Goal: Task Accomplishment & Management: Use online tool/utility

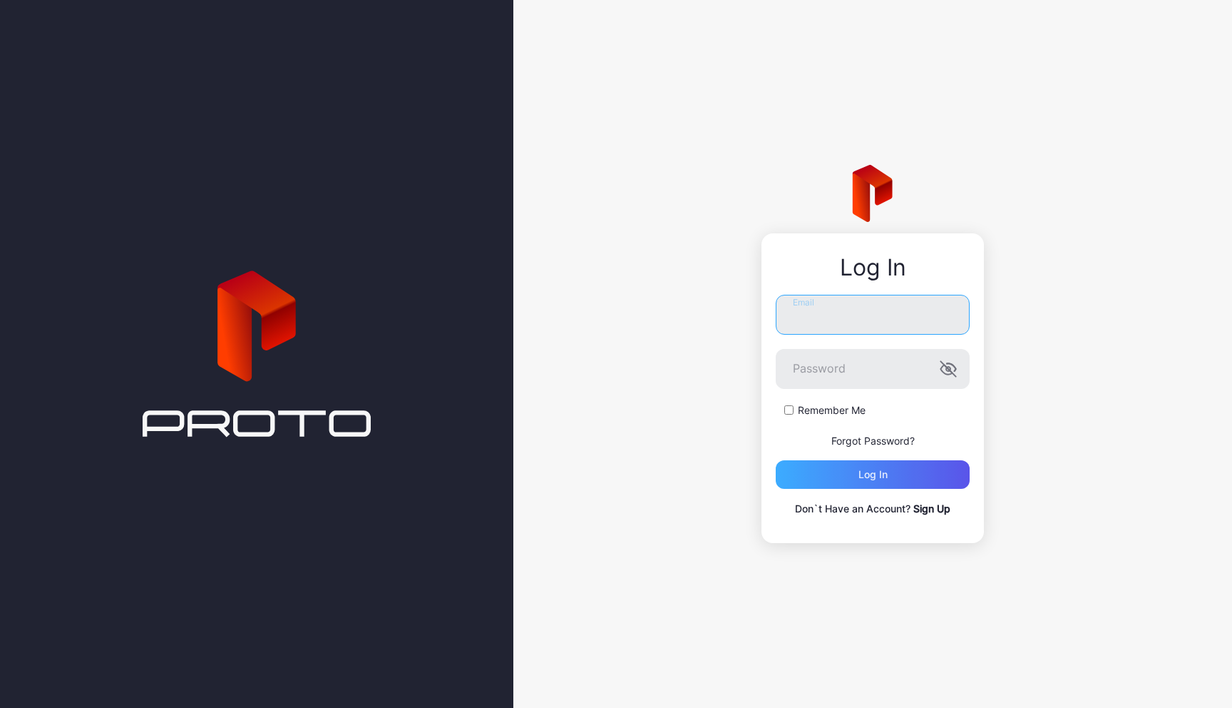
type input "**********"
click at [907, 473] on div "Log in" at bounding box center [873, 474] width 194 height 29
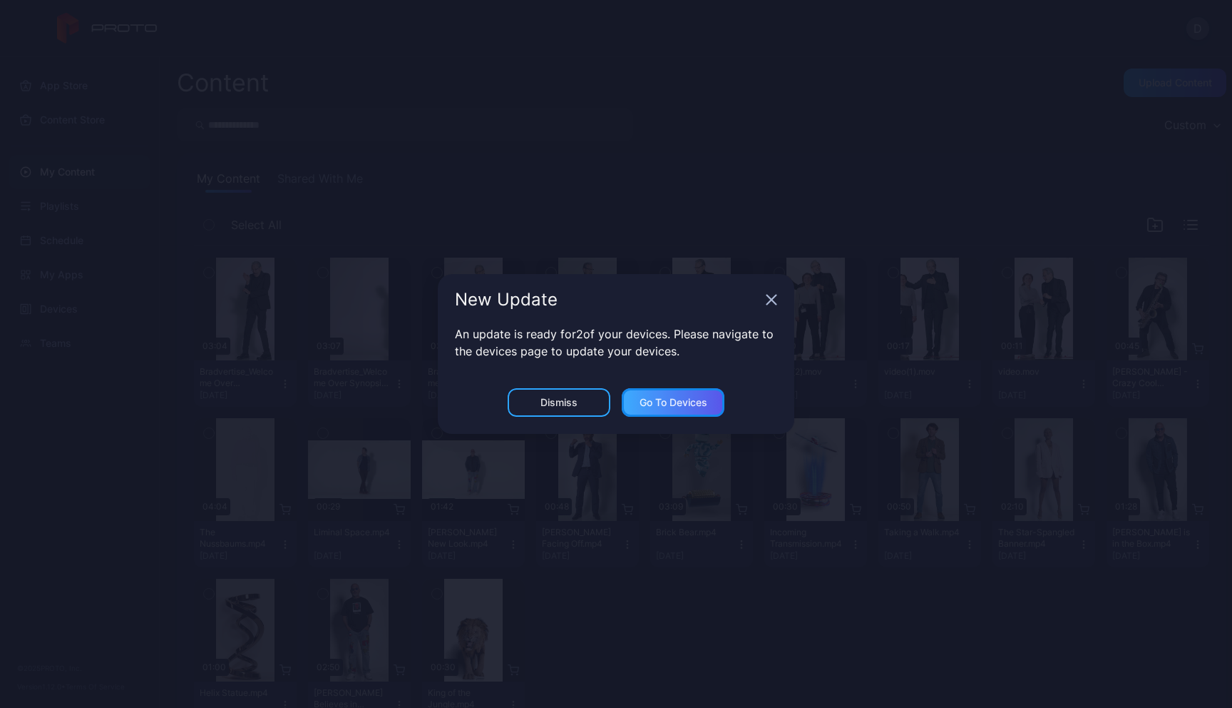
click at [709, 406] on div "Go to devices" at bounding box center [673, 402] width 103 height 29
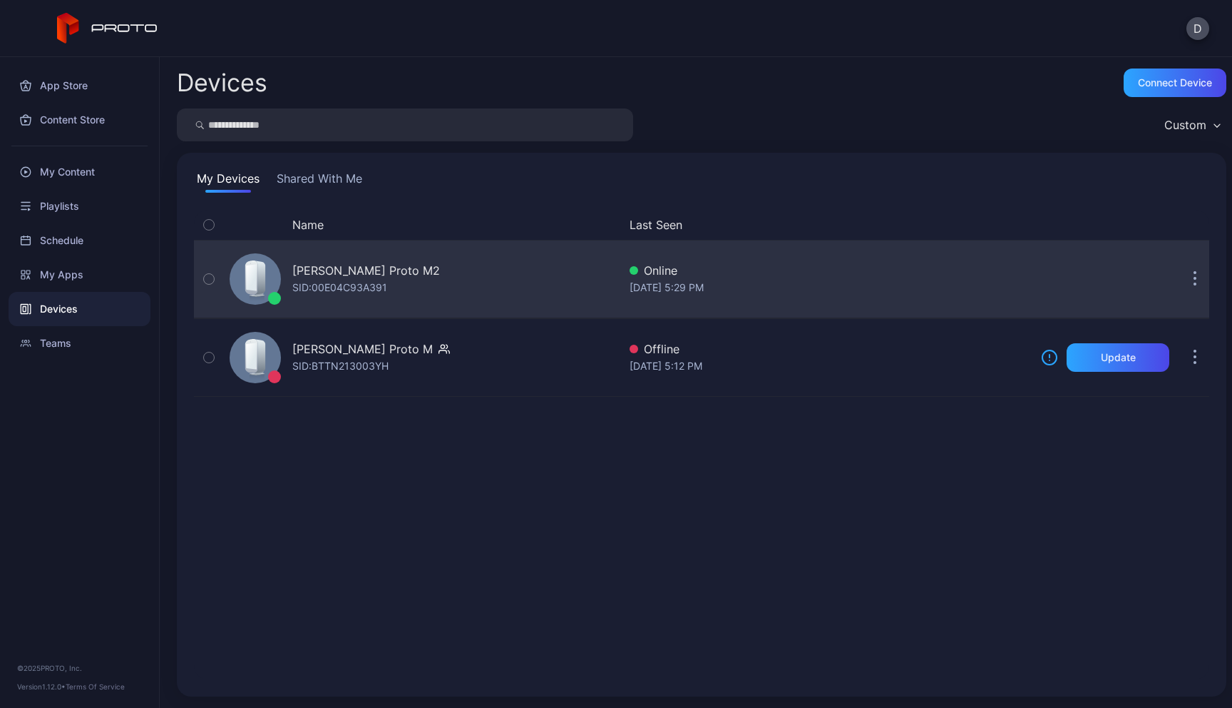
click at [1181, 277] on button "button" at bounding box center [1195, 279] width 29 height 29
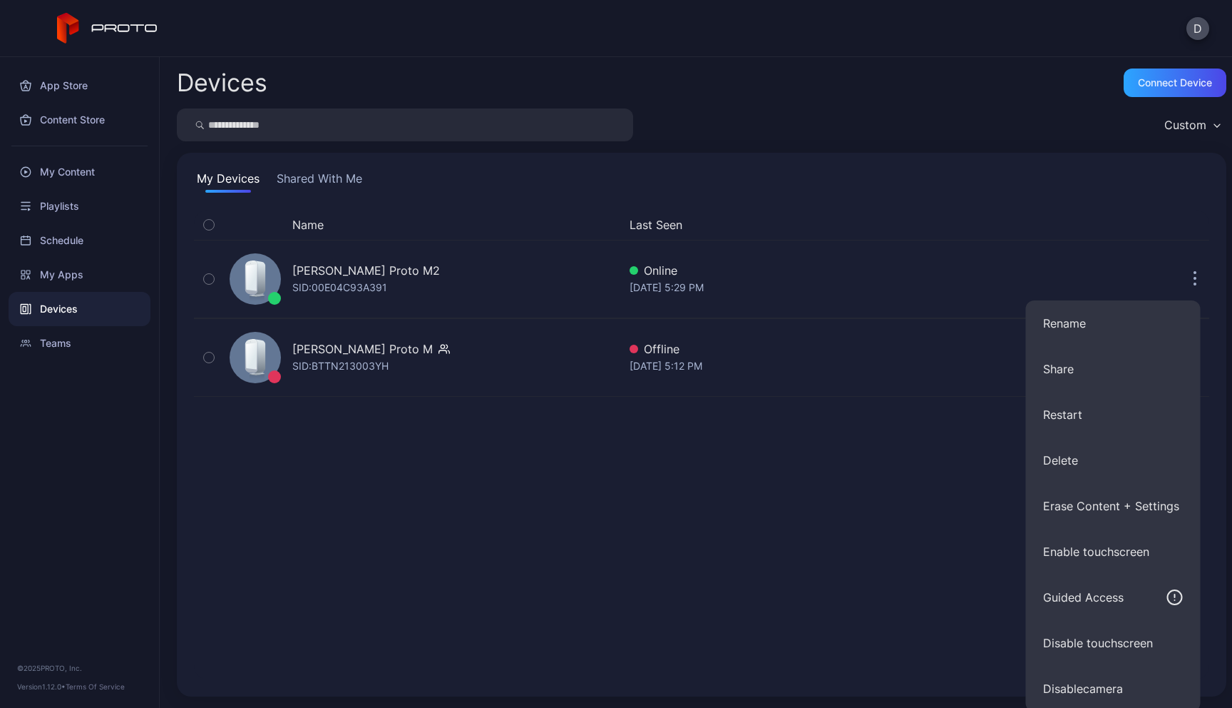
click at [904, 588] on div "Name Last Seen [PERSON_NAME] Proto M2 SID: 00E04C93A391 Online [DATE] 5:29 PM […" at bounding box center [702, 444] width 1016 height 469
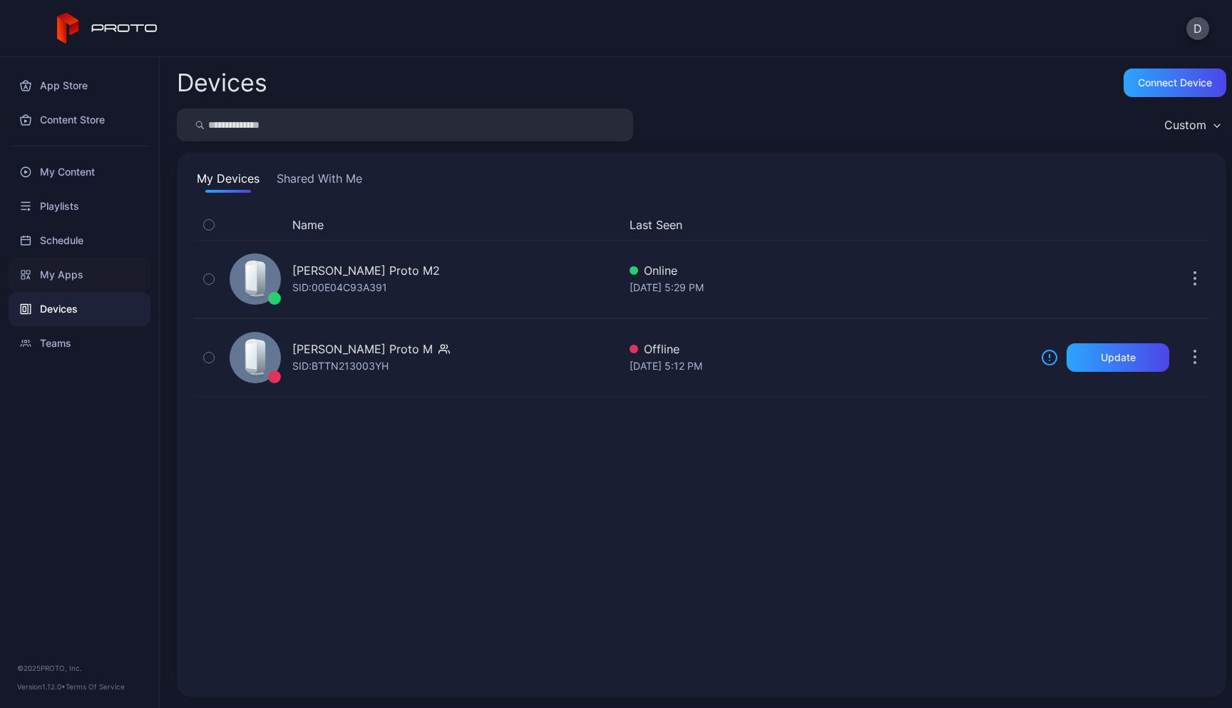
click at [80, 275] on div "My Apps" at bounding box center [80, 274] width 142 height 34
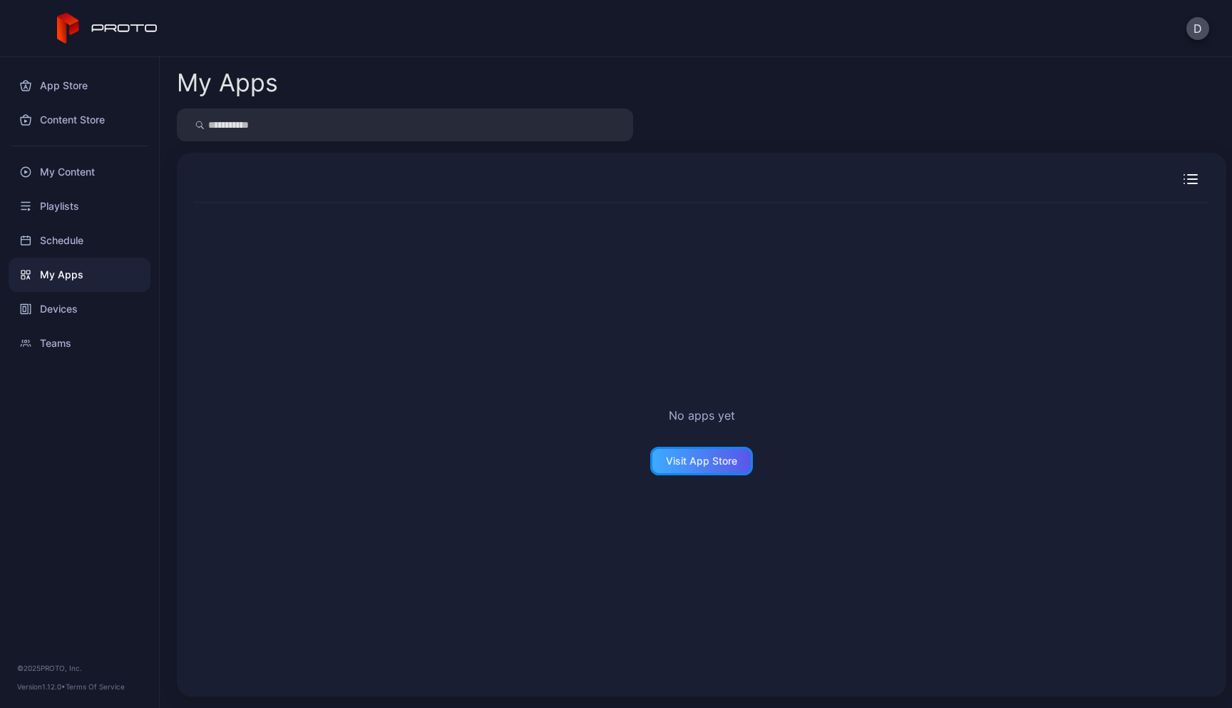
click at [712, 459] on div "Visit App Store" at bounding box center [701, 460] width 71 height 11
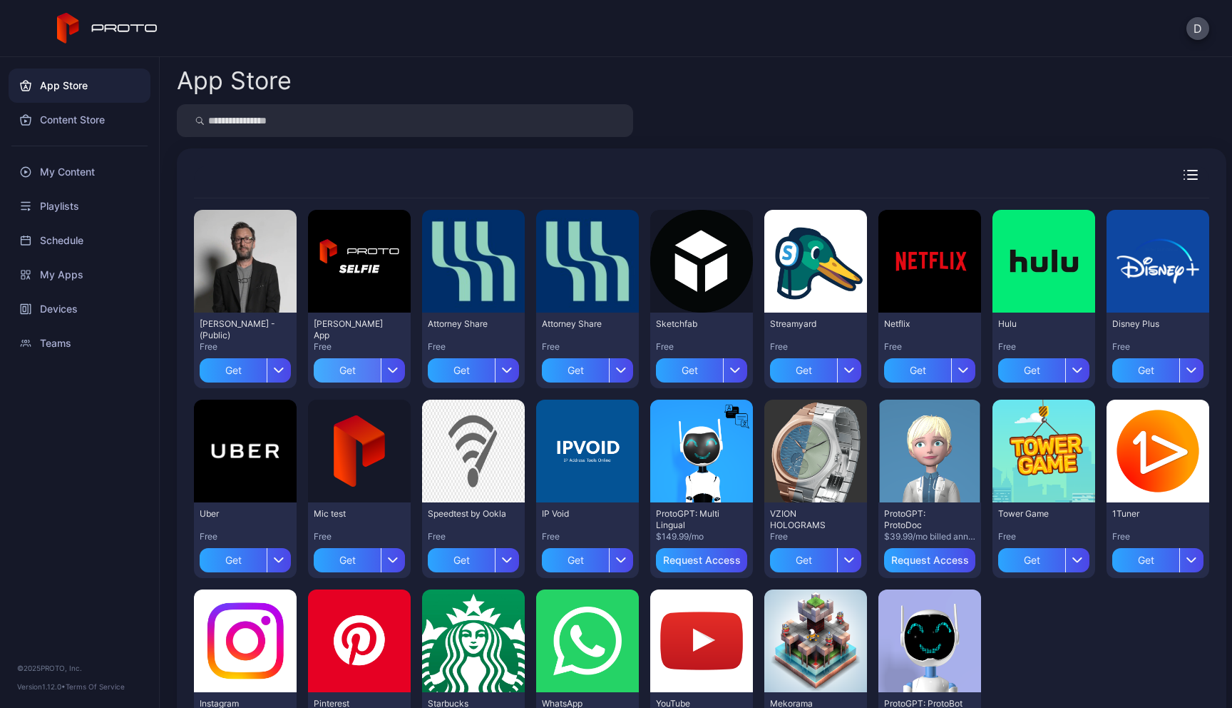
click at [379, 372] on div "Get" at bounding box center [347, 370] width 67 height 24
click at [723, 372] on div "Get" at bounding box center [689, 370] width 67 height 24
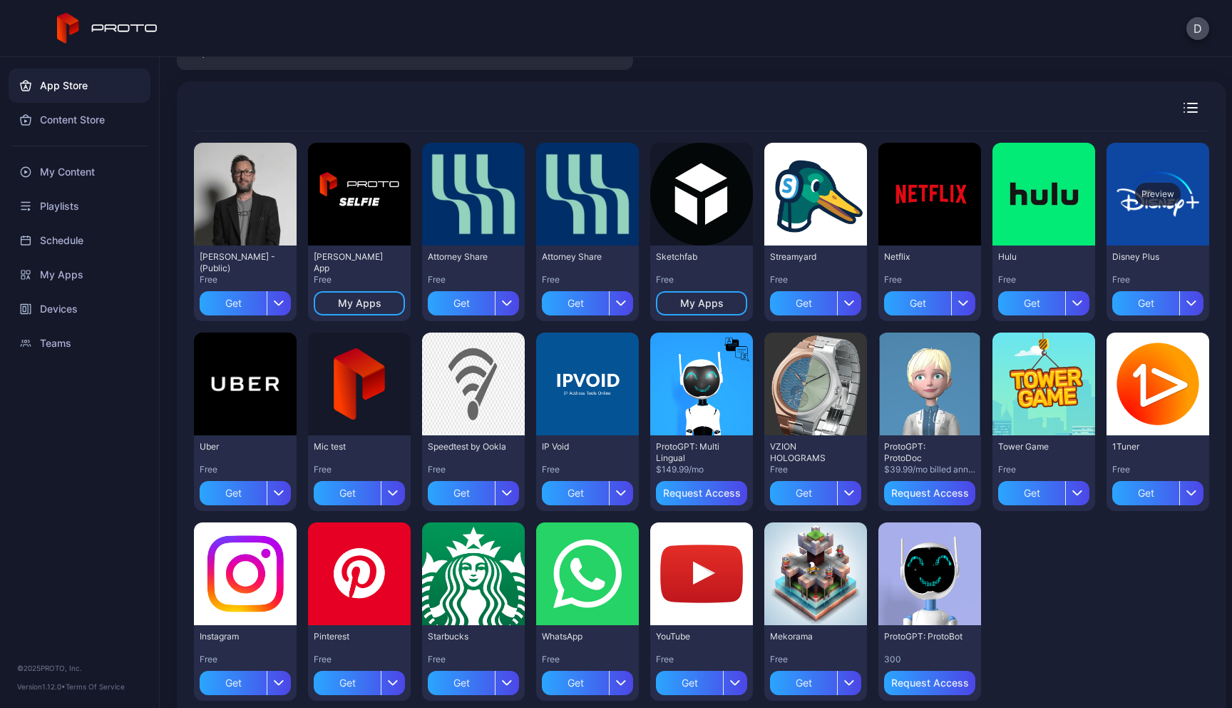
scroll to position [68, 0]
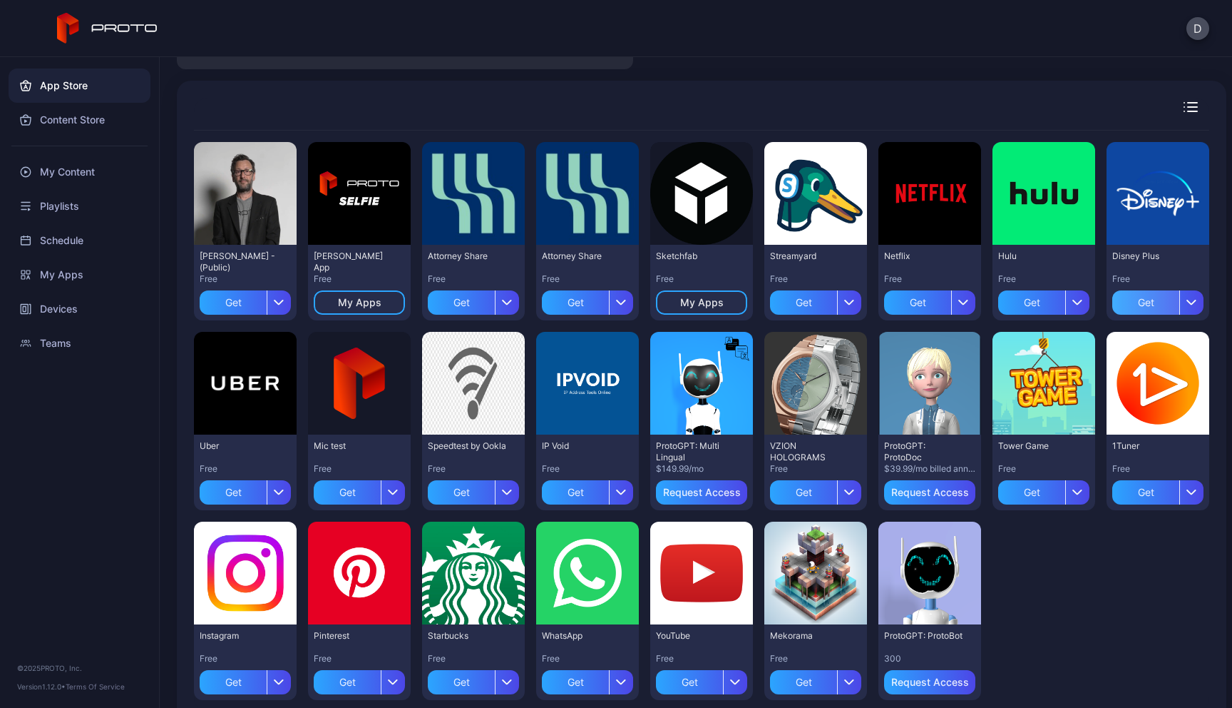
click at [1113, 315] on div "Get" at bounding box center [1146, 302] width 67 height 24
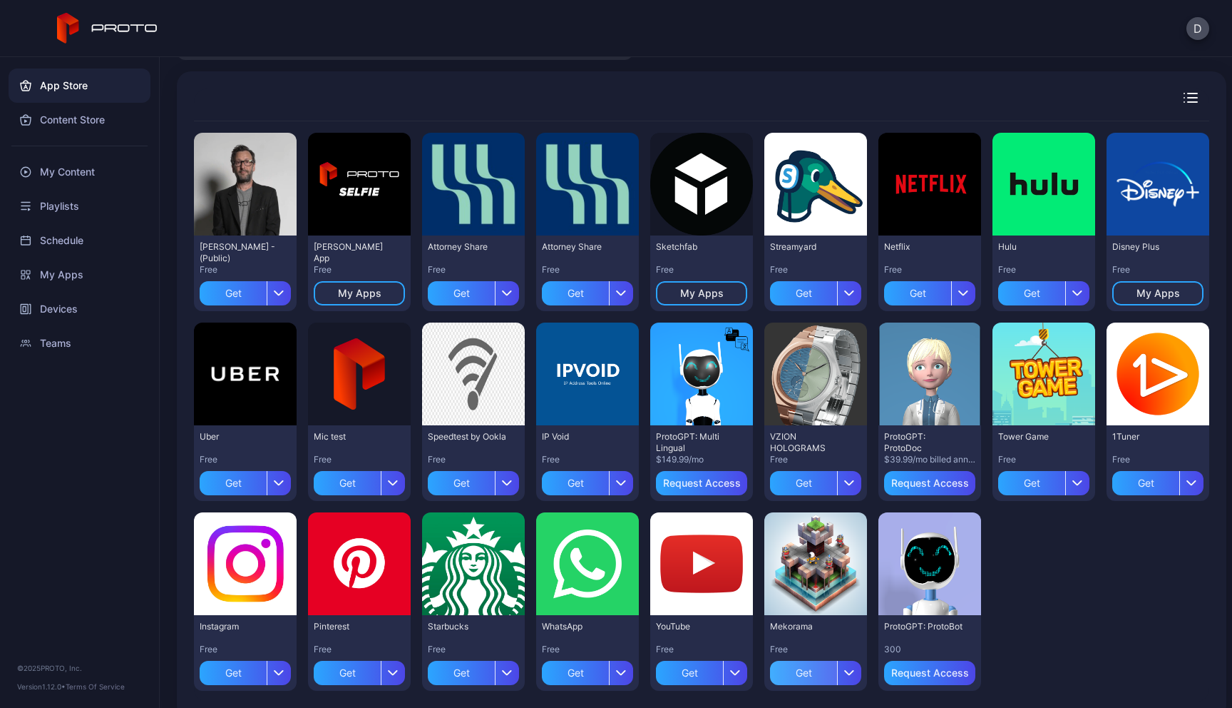
scroll to position [61, 0]
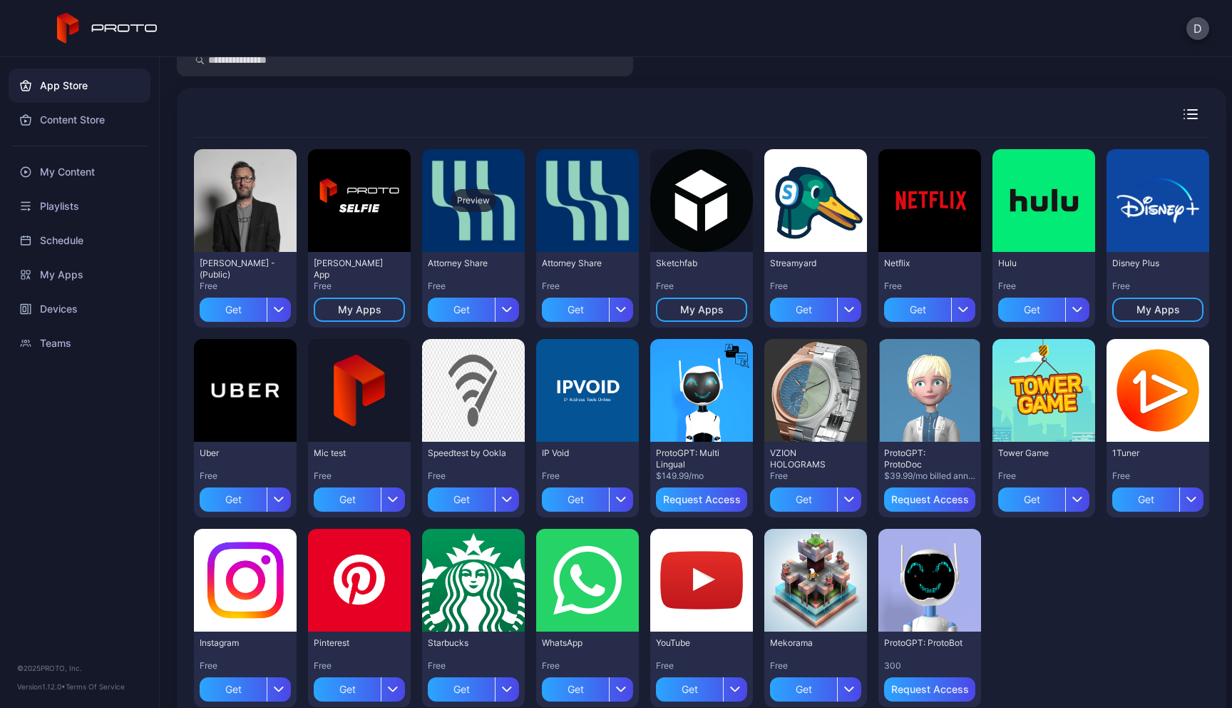
click at [519, 241] on div "Preview" at bounding box center [473, 200] width 103 height 103
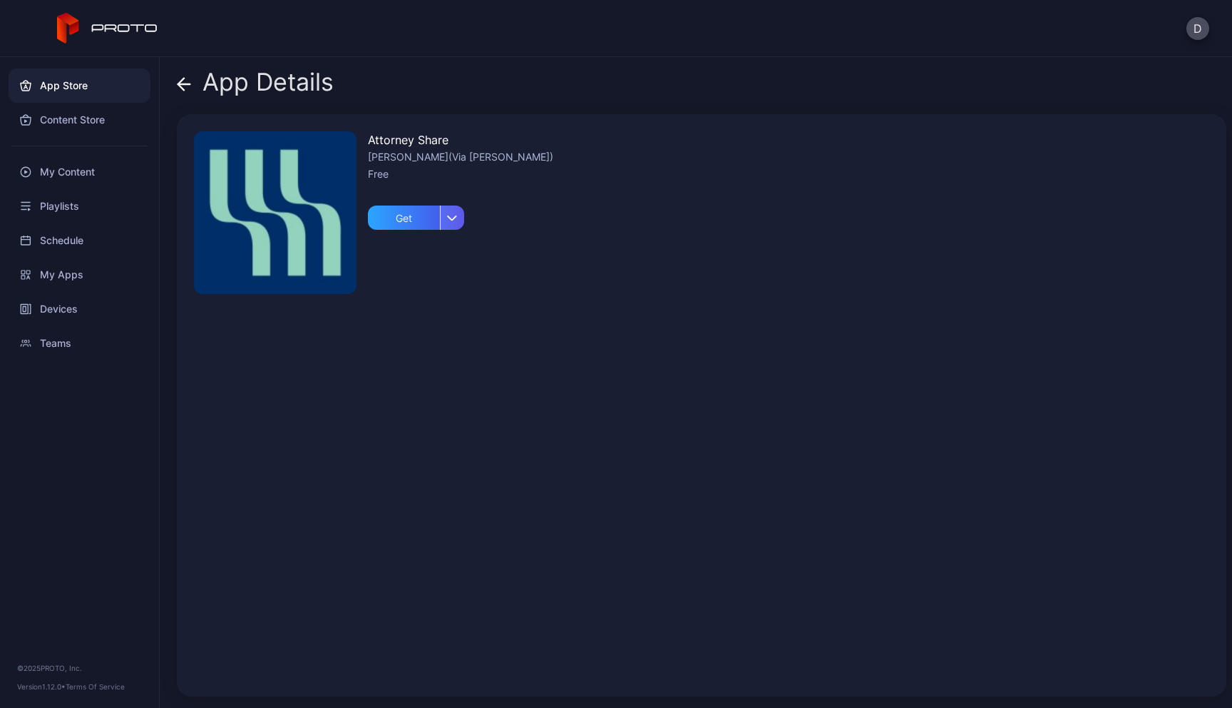
click at [462, 225] on div "button" at bounding box center [452, 217] width 24 height 24
click at [461, 221] on div "button" at bounding box center [452, 217] width 24 height 24
click at [415, 216] on div "Get" at bounding box center [404, 217] width 72 height 24
click at [188, 81] on icon at bounding box center [184, 84] width 14 height 14
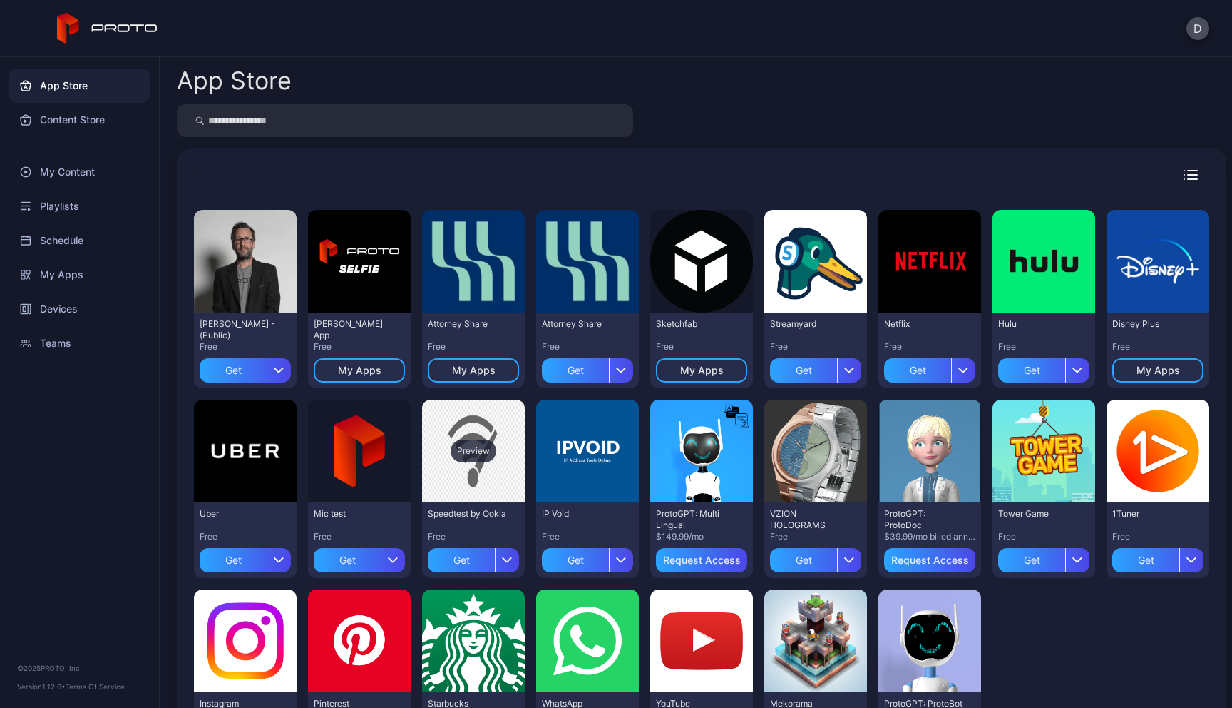
scroll to position [61, 0]
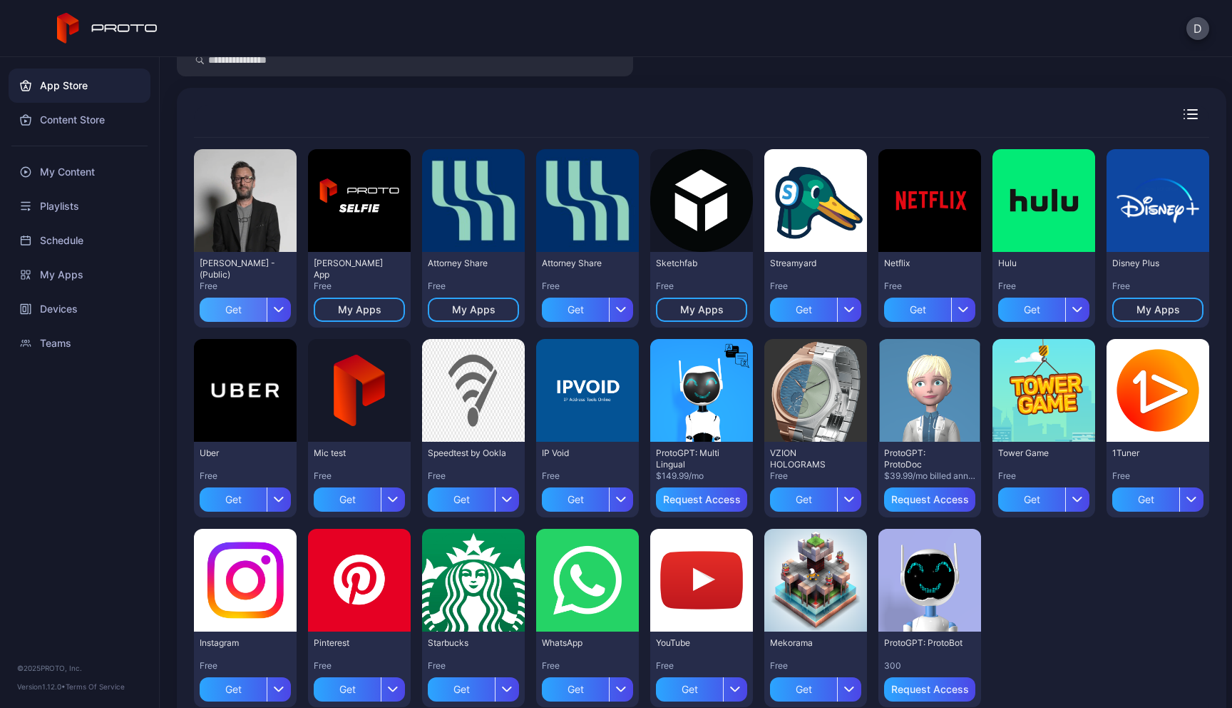
click at [253, 310] on div "Get" at bounding box center [233, 309] width 67 height 24
click at [837, 301] on div "Get" at bounding box center [803, 309] width 67 height 24
click at [72, 274] on div "My Apps" at bounding box center [80, 274] width 142 height 34
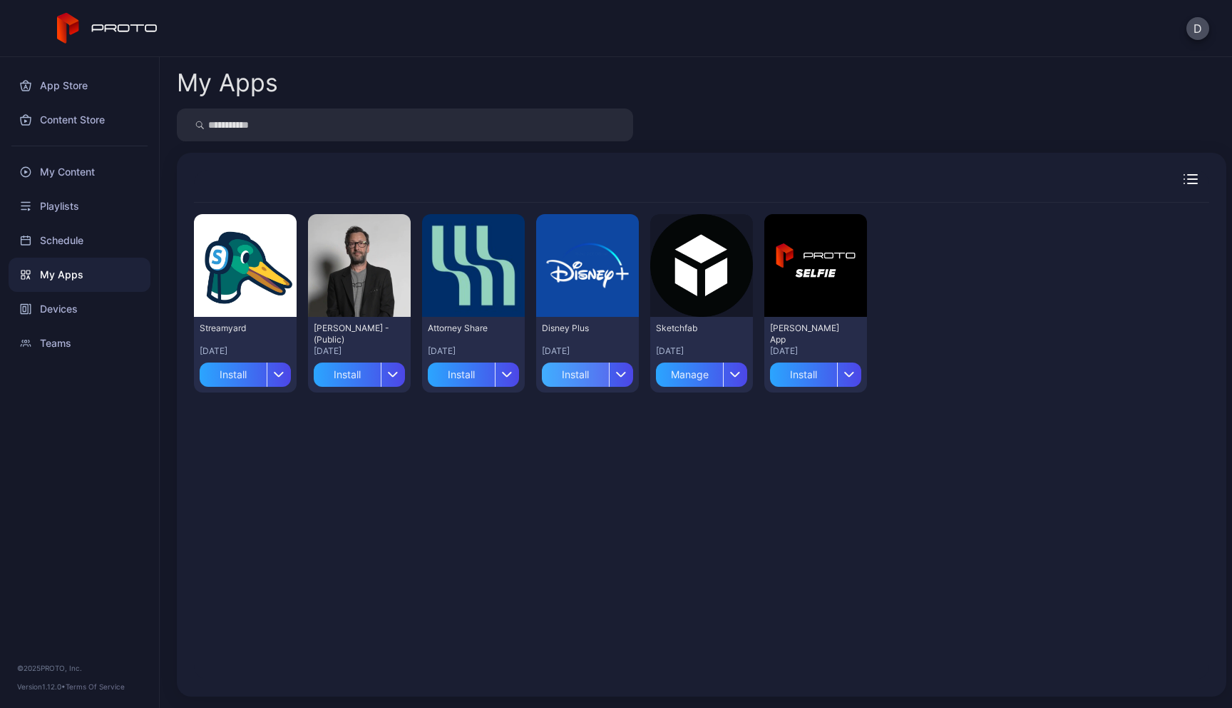
click at [609, 381] on div "Install" at bounding box center [575, 374] width 67 height 24
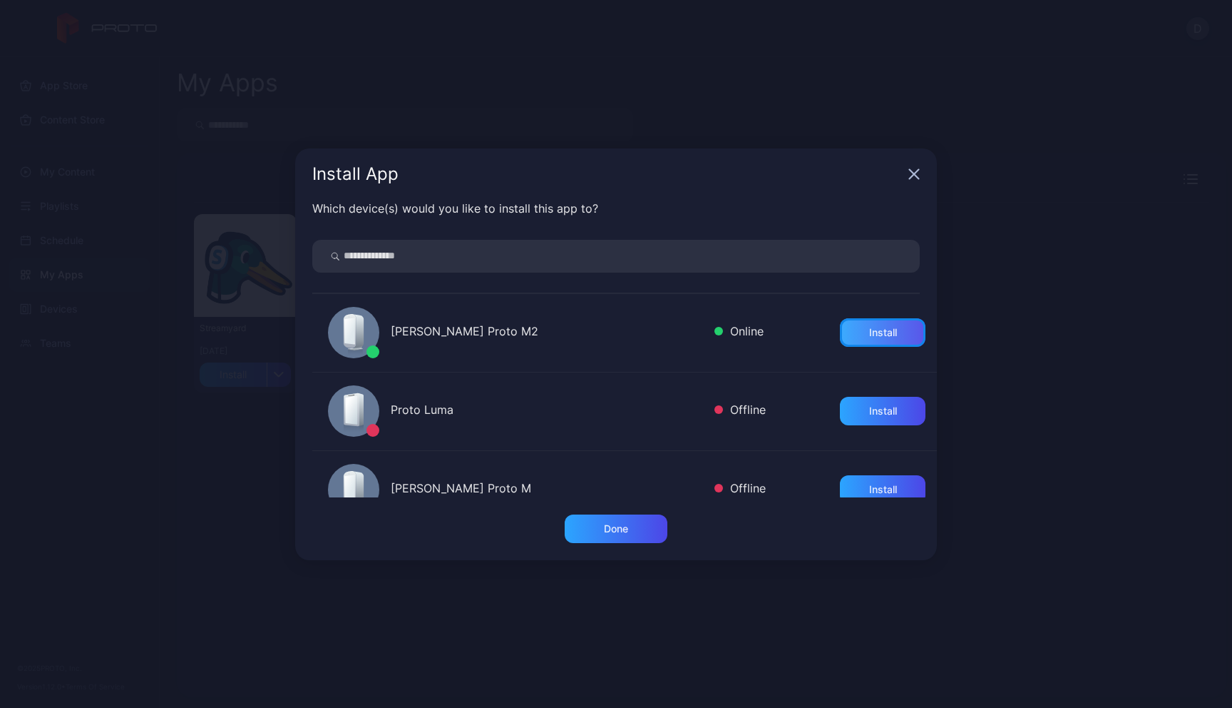
click at [879, 329] on div "Install" at bounding box center [883, 332] width 28 height 11
click at [911, 175] on icon "button" at bounding box center [914, 173] width 11 height 11
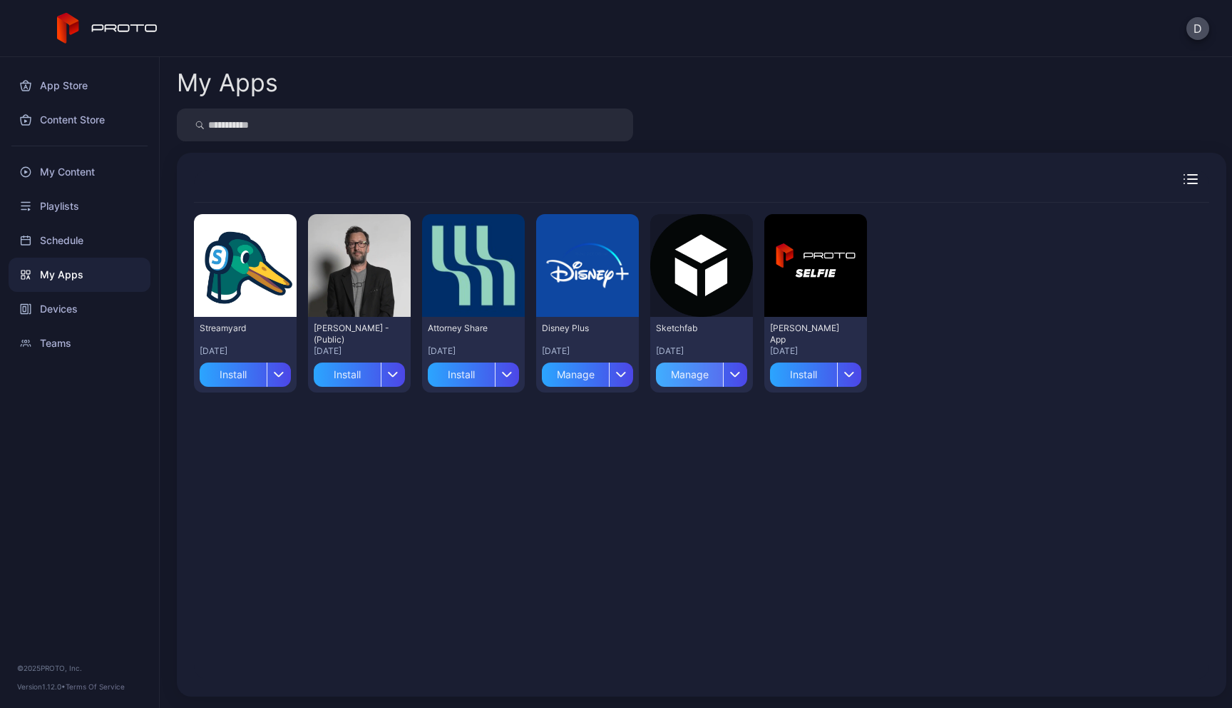
click at [723, 376] on div "Manage" at bounding box center [689, 374] width 67 height 24
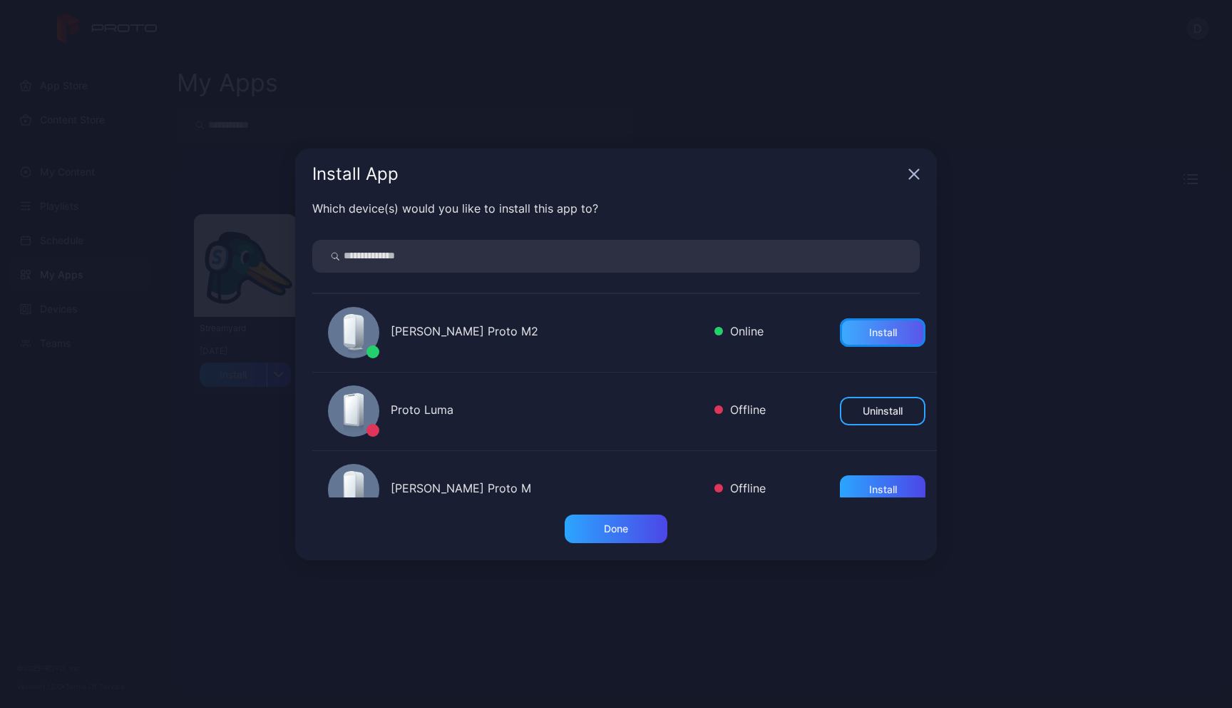
click at [871, 335] on div "Install" at bounding box center [883, 332] width 28 height 11
click at [904, 170] on div "Install App" at bounding box center [616, 173] width 642 height 51
click at [914, 175] on icon "button" at bounding box center [914, 173] width 9 height 9
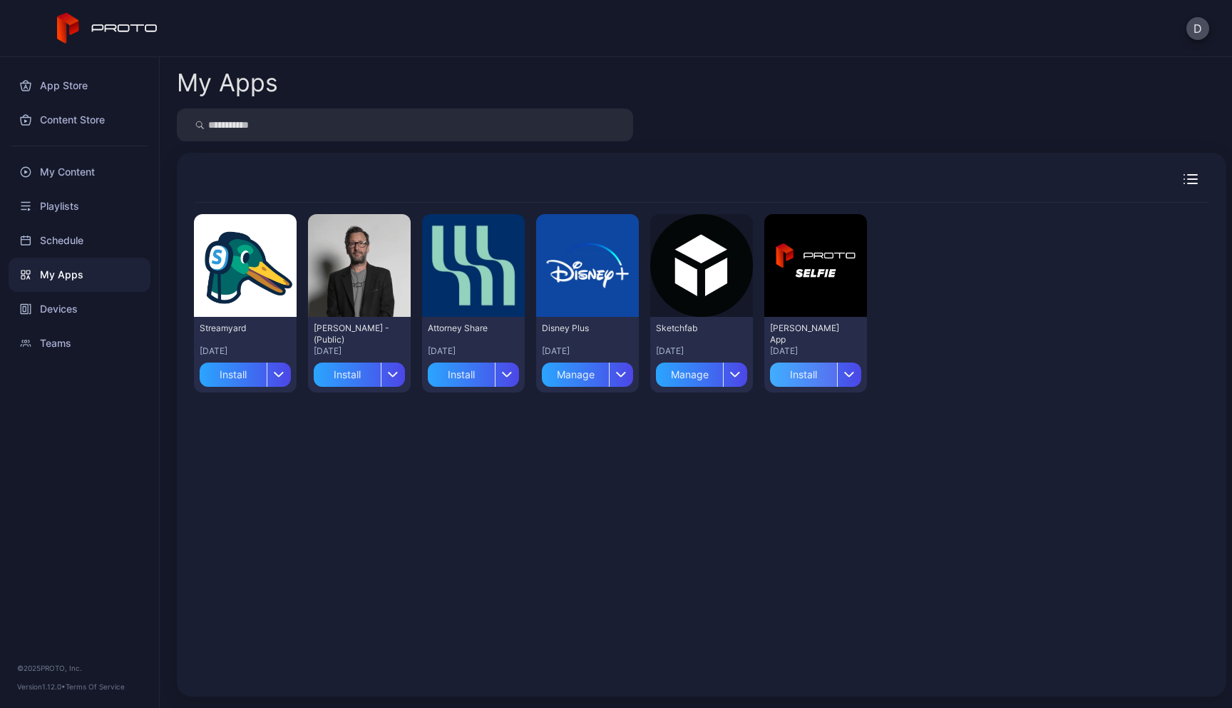
click at [837, 374] on div "Install" at bounding box center [803, 374] width 67 height 24
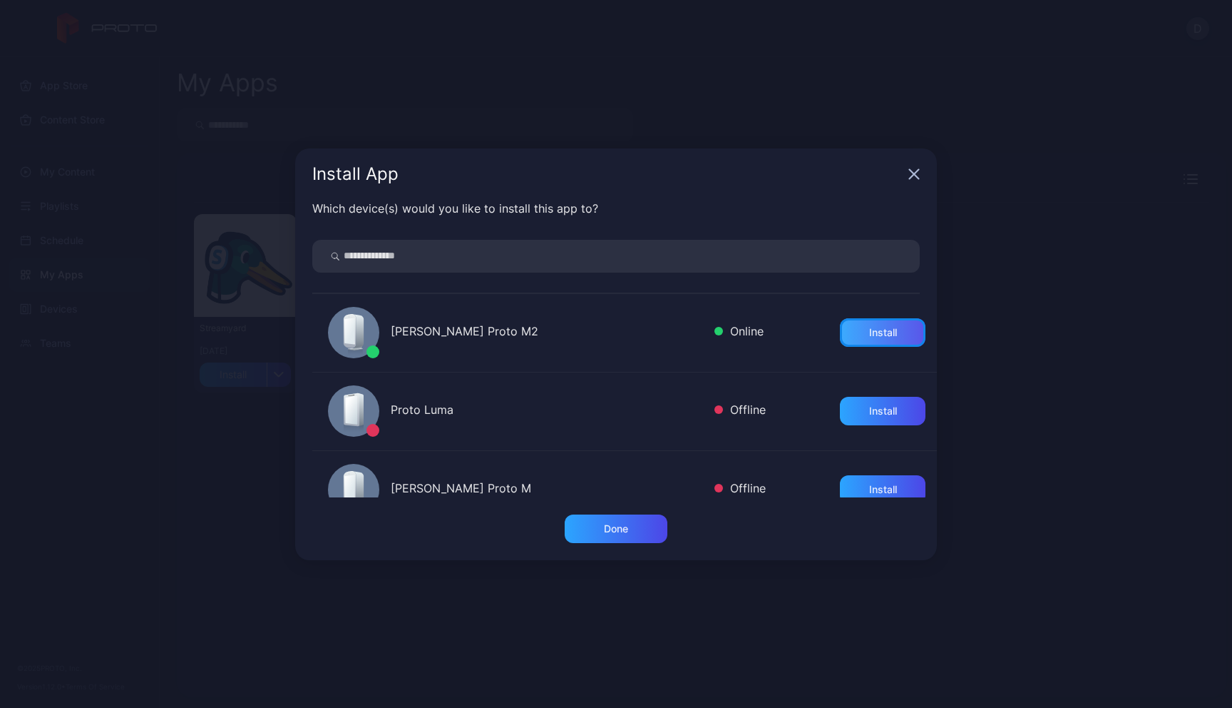
click at [869, 336] on div "Install" at bounding box center [883, 332] width 28 height 11
click at [910, 178] on icon "button" at bounding box center [914, 173] width 9 height 9
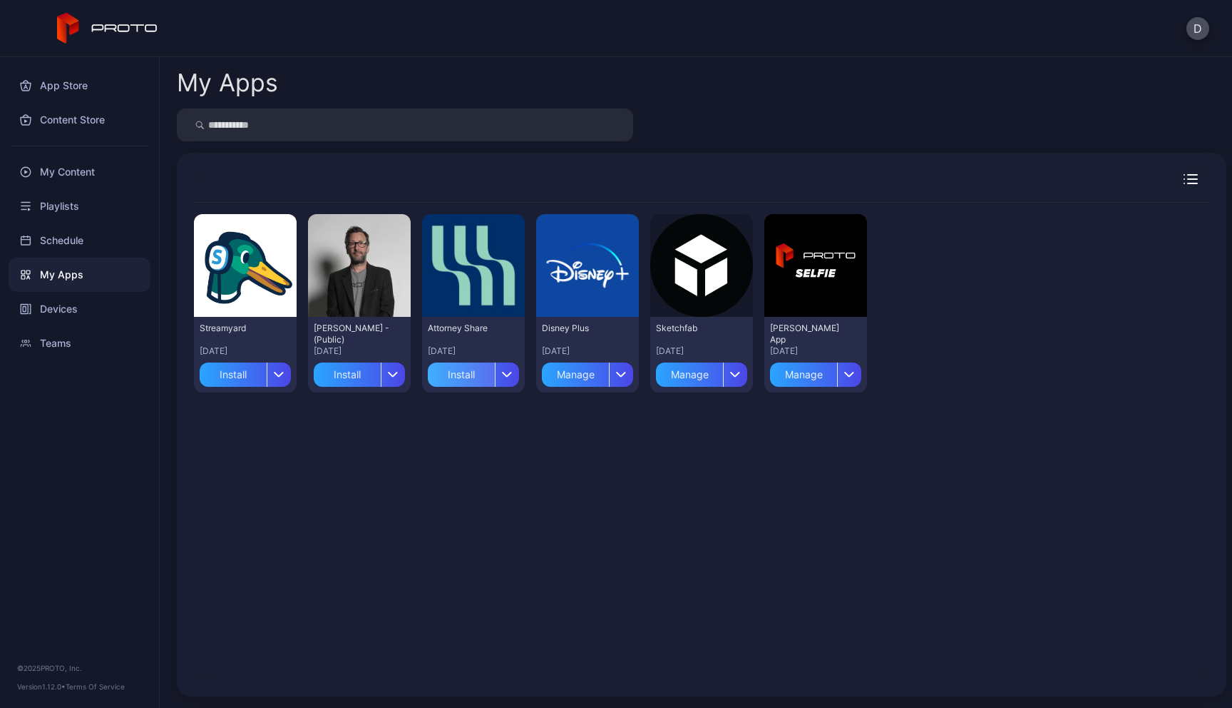
click at [475, 379] on div "Install" at bounding box center [461, 374] width 67 height 24
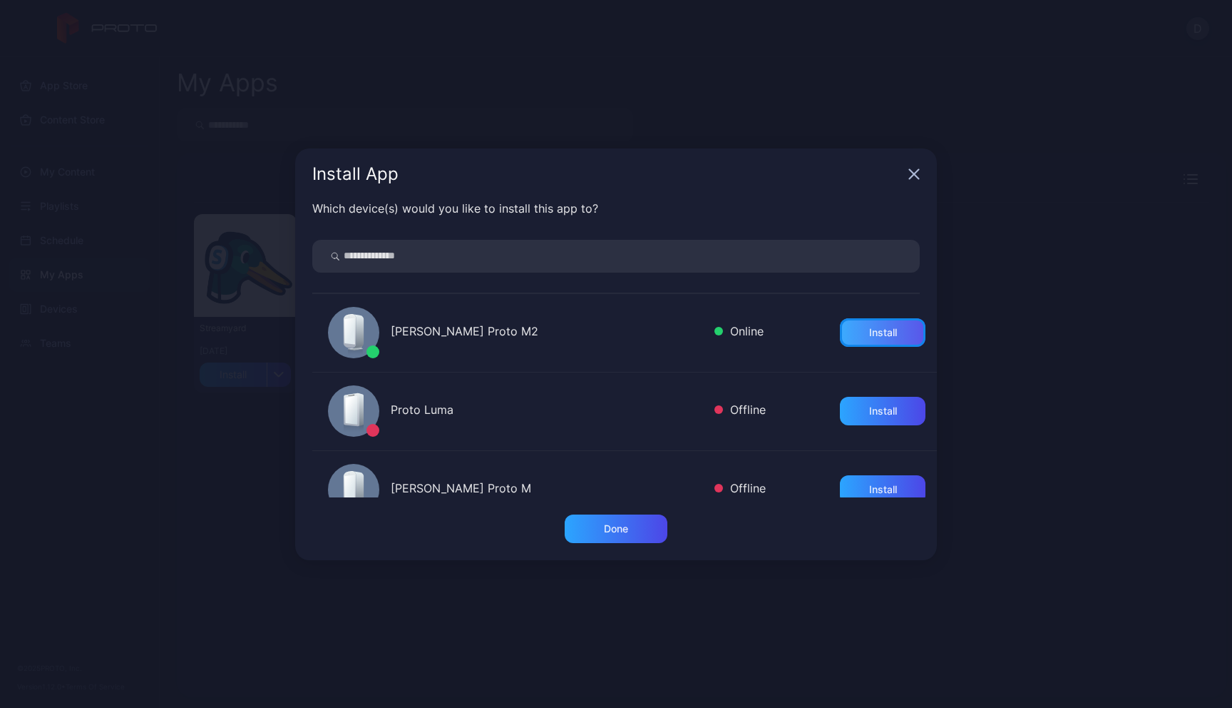
click at [869, 333] on div "Install" at bounding box center [883, 332] width 28 height 11
click at [915, 172] on icon "button" at bounding box center [914, 173] width 11 height 11
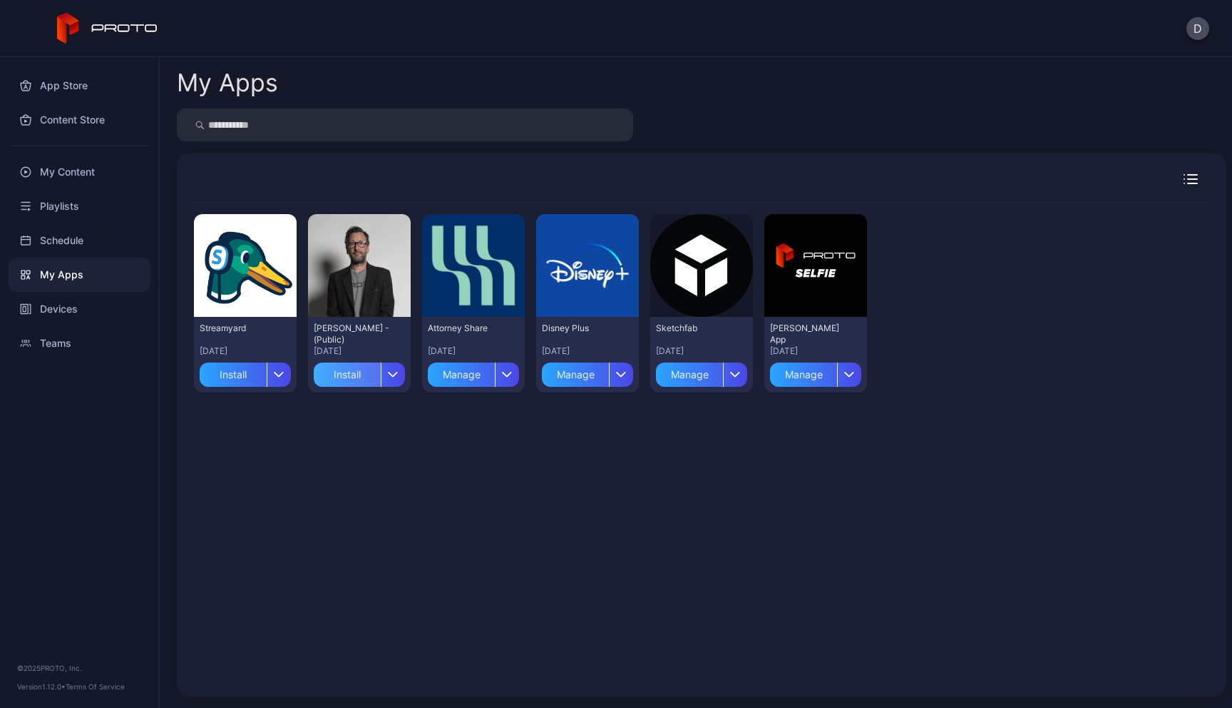
click at [364, 370] on div "Install" at bounding box center [347, 374] width 67 height 24
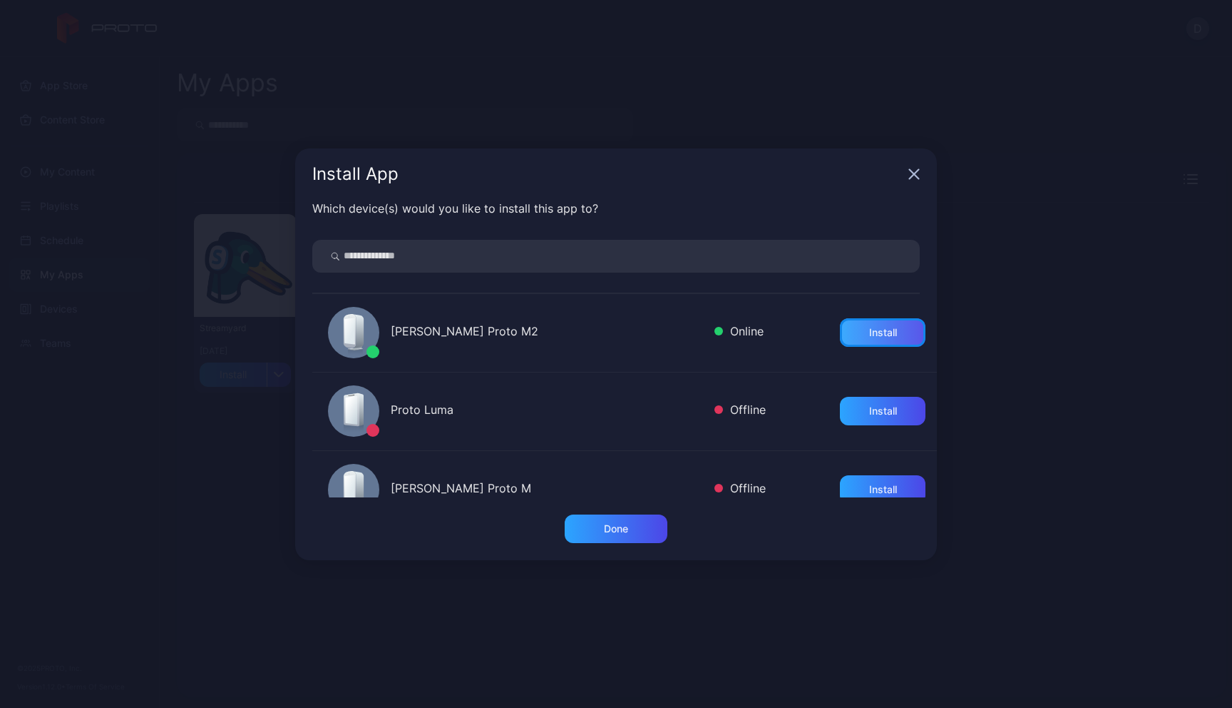
click at [840, 333] on div "Install" at bounding box center [883, 332] width 86 height 29
click at [918, 176] on icon "button" at bounding box center [914, 173] width 11 height 11
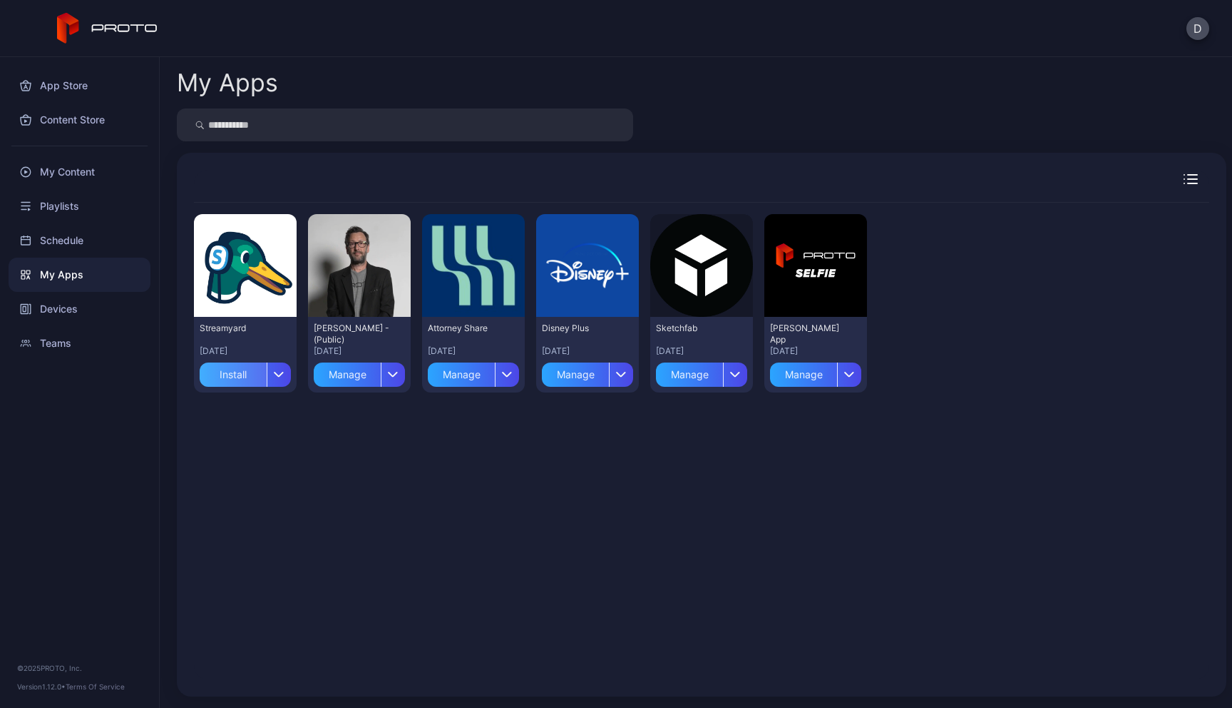
click at [246, 382] on div "Install" at bounding box center [233, 374] width 67 height 24
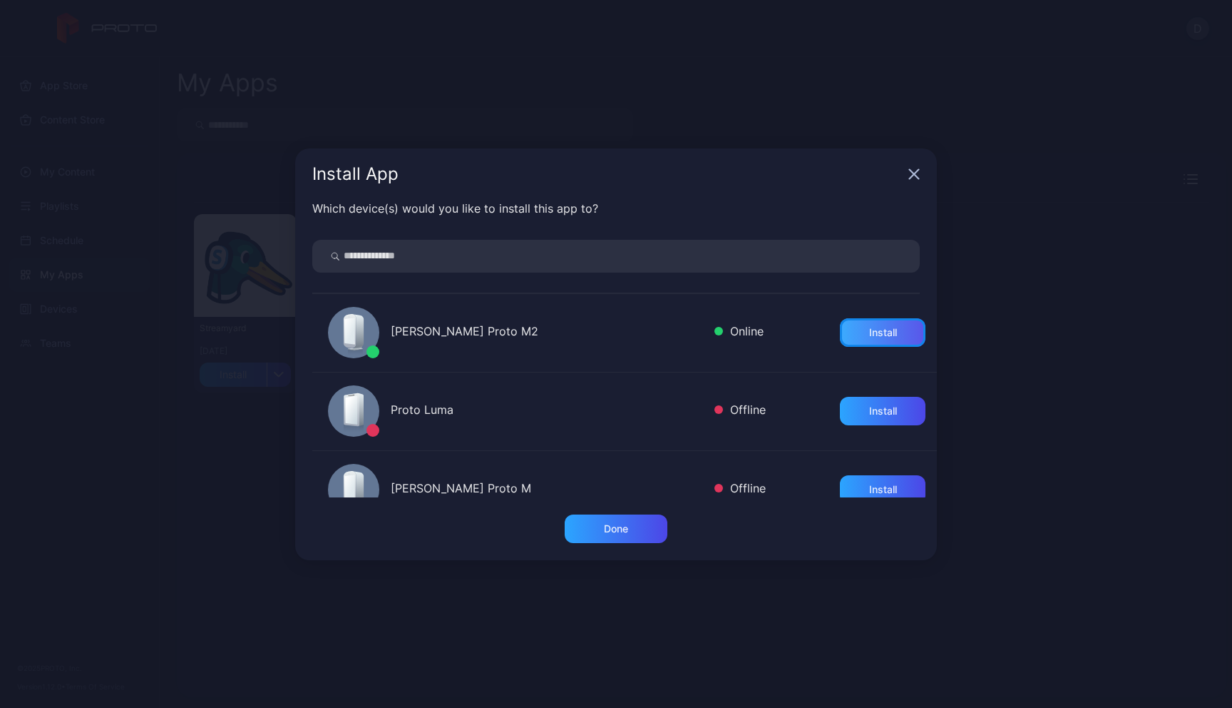
click at [872, 334] on div "Install" at bounding box center [883, 332] width 28 height 11
click at [916, 190] on div "Install App" at bounding box center [616, 173] width 642 height 51
click at [916, 175] on icon "button" at bounding box center [914, 173] width 9 height 9
